Goal: Transaction & Acquisition: Download file/media

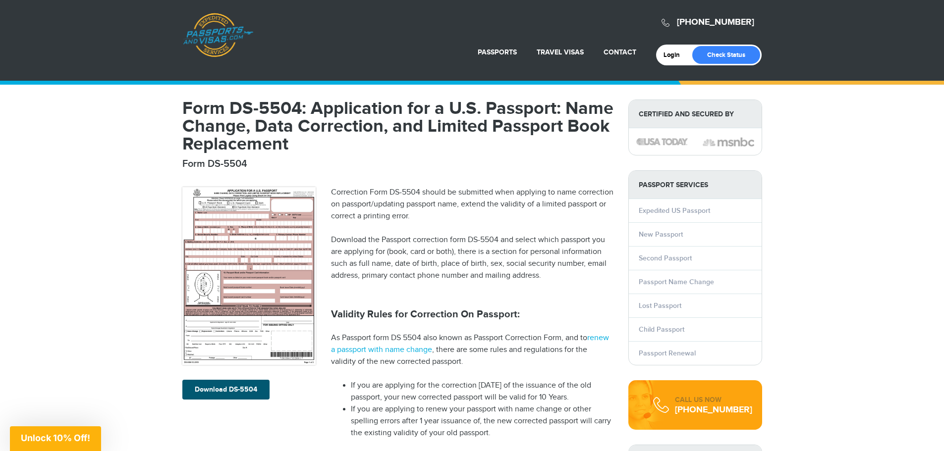
click at [212, 388] on link "Download DS-5504" at bounding box center [225, 390] width 87 height 20
click at [230, 386] on link "Download DS-5504" at bounding box center [225, 390] width 87 height 20
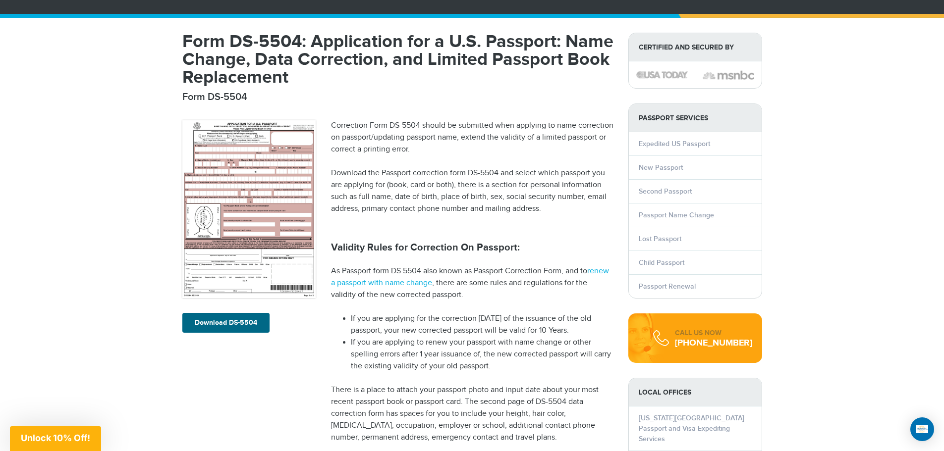
scroll to position [50, 0]
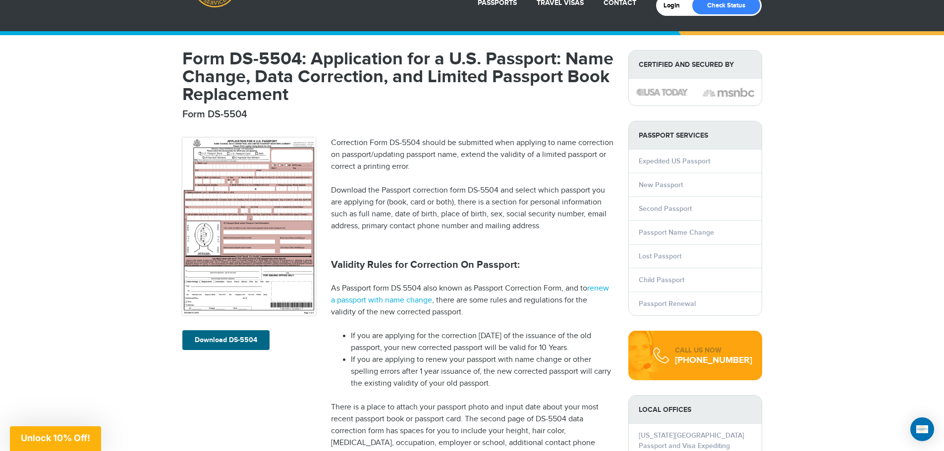
click at [246, 276] on img at bounding box center [249, 227] width 134 height 178
